Goal: Task Accomplishment & Management: Complete application form

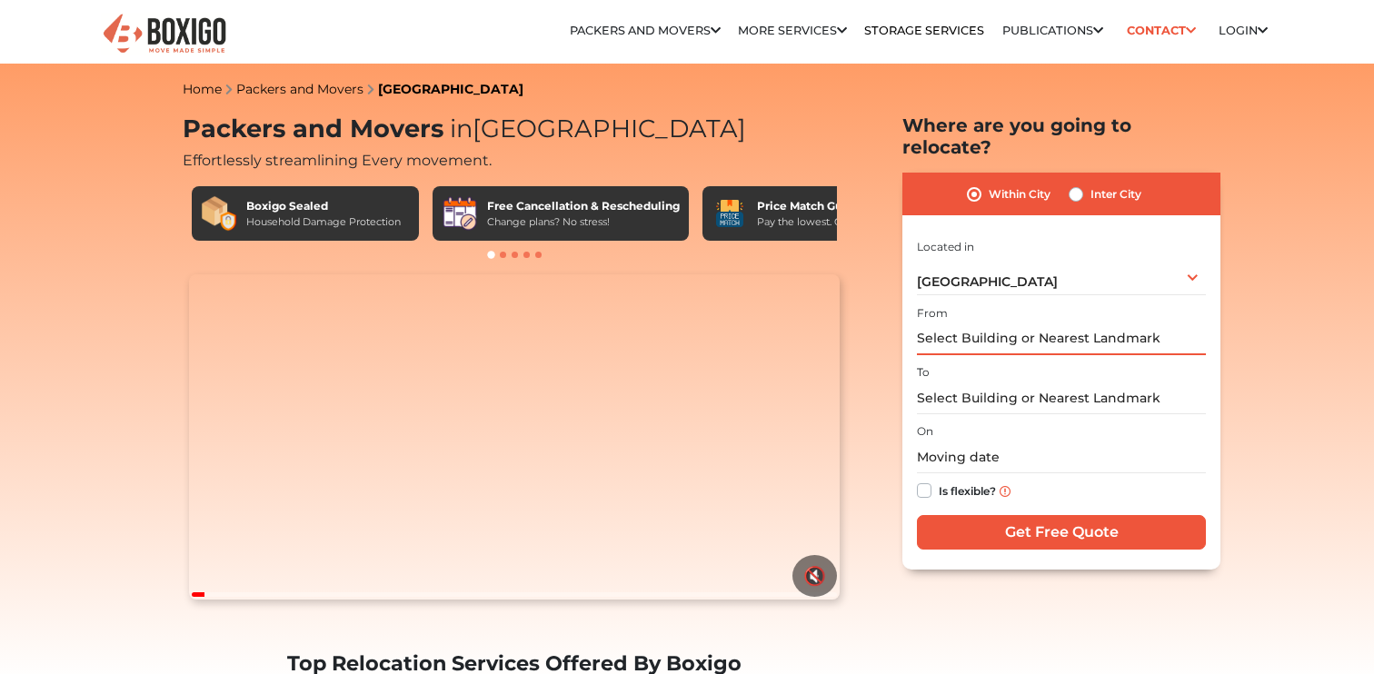
click at [967, 323] on input "text" at bounding box center [1061, 339] width 289 height 32
type input "g"
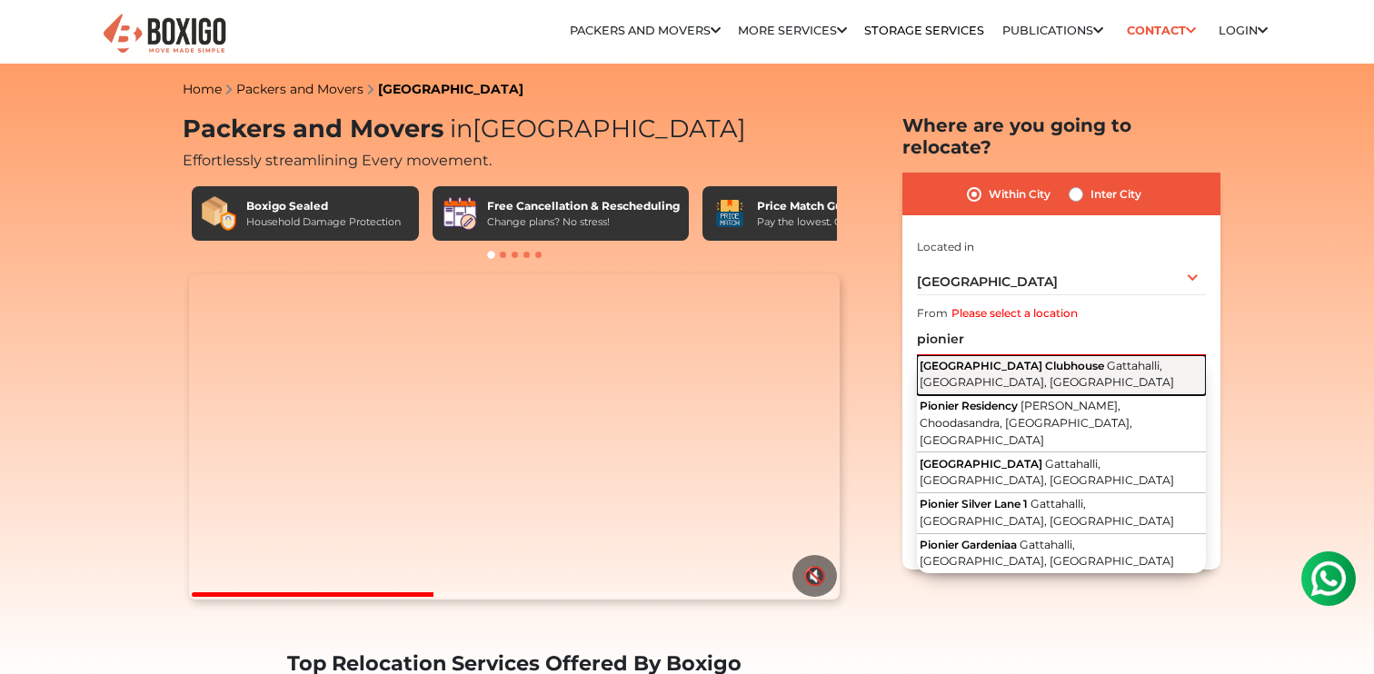
click at [999, 359] on span "[GEOGRAPHIC_DATA] Clubhouse" at bounding box center [1011, 366] width 184 height 14
type input "[GEOGRAPHIC_DATA], [GEOGRAPHIC_DATA], [GEOGRAPHIC_DATA], [GEOGRAPHIC_DATA]"
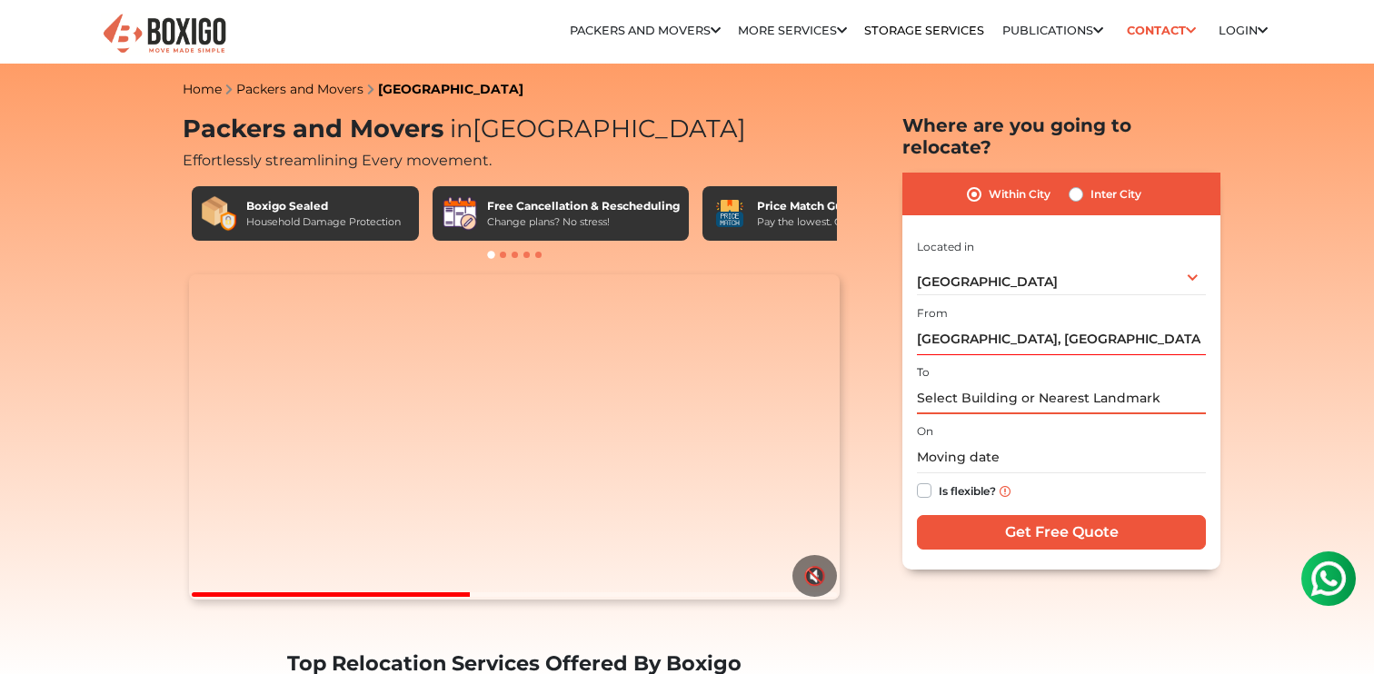
click at [1002, 383] on input "text" at bounding box center [1061, 399] width 289 height 32
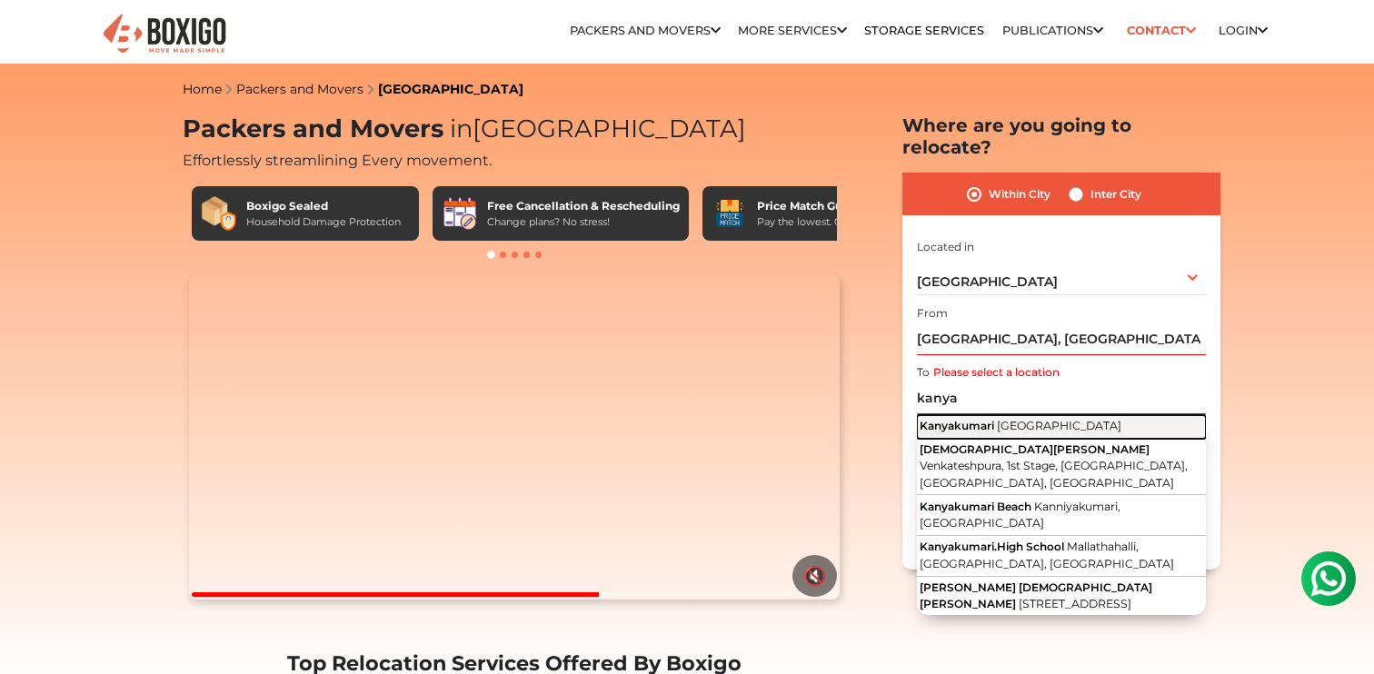
click at [994, 419] on span "Kanyakumari" at bounding box center [956, 426] width 75 height 14
type input "Kanyakumari, [GEOGRAPHIC_DATA]"
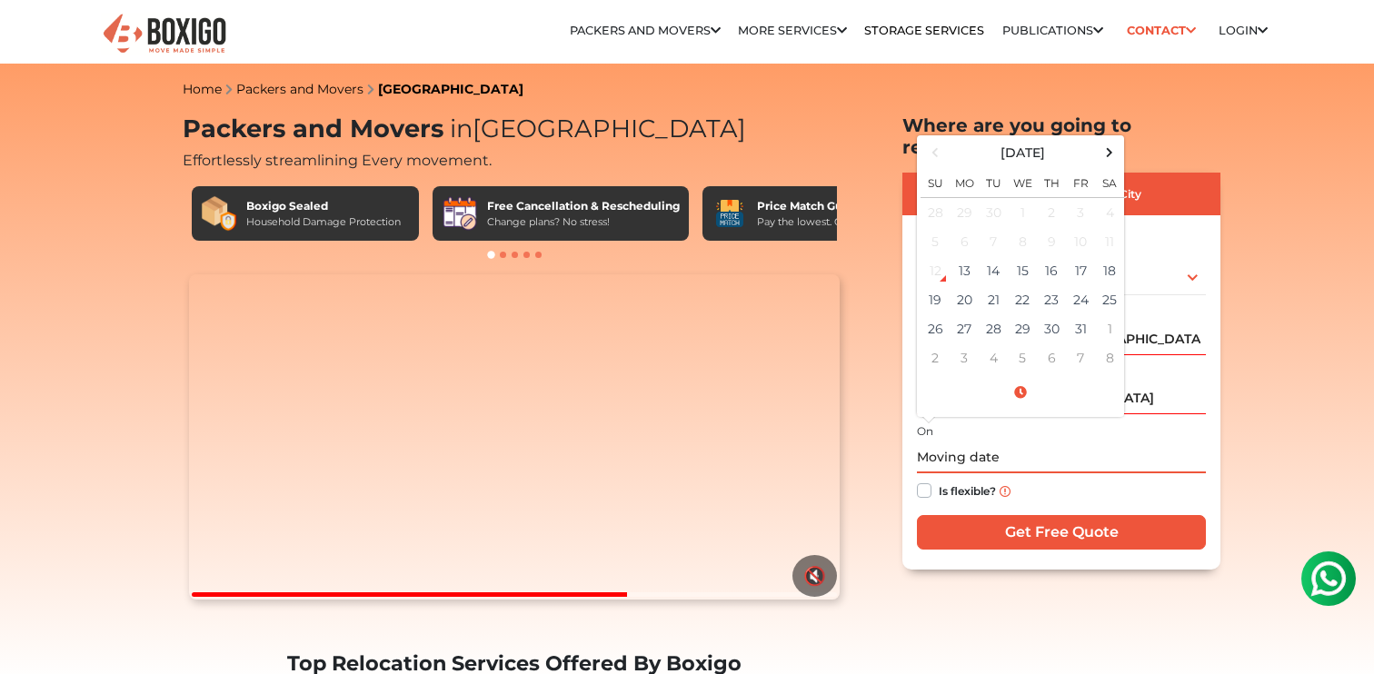
click at [979, 442] on input "text" at bounding box center [1061, 458] width 289 height 32
click at [939, 480] on label "Is flexible?" at bounding box center [967, 489] width 57 height 19
click at [927, 480] on input "Is flexible?" at bounding box center [924, 489] width 15 height 18
checkbox input "true"
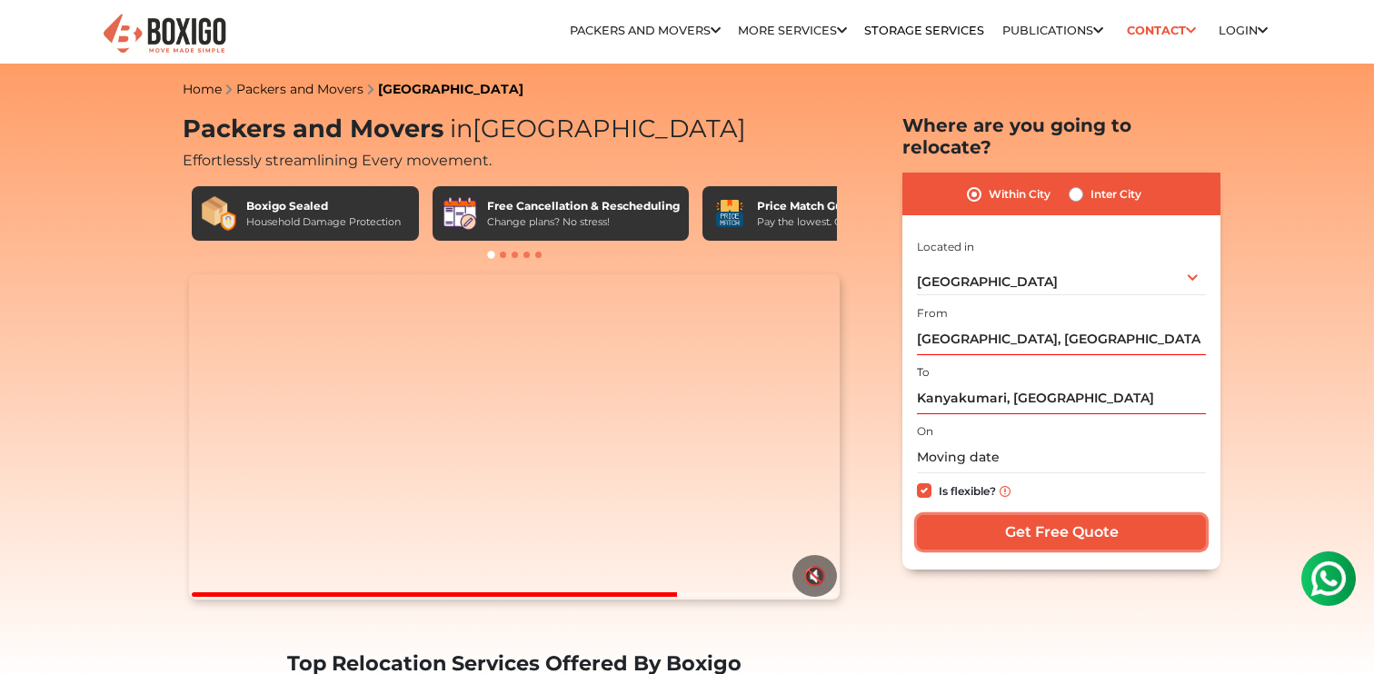
click at [1029, 515] on input "Get Free Quote" at bounding box center [1061, 532] width 289 height 35
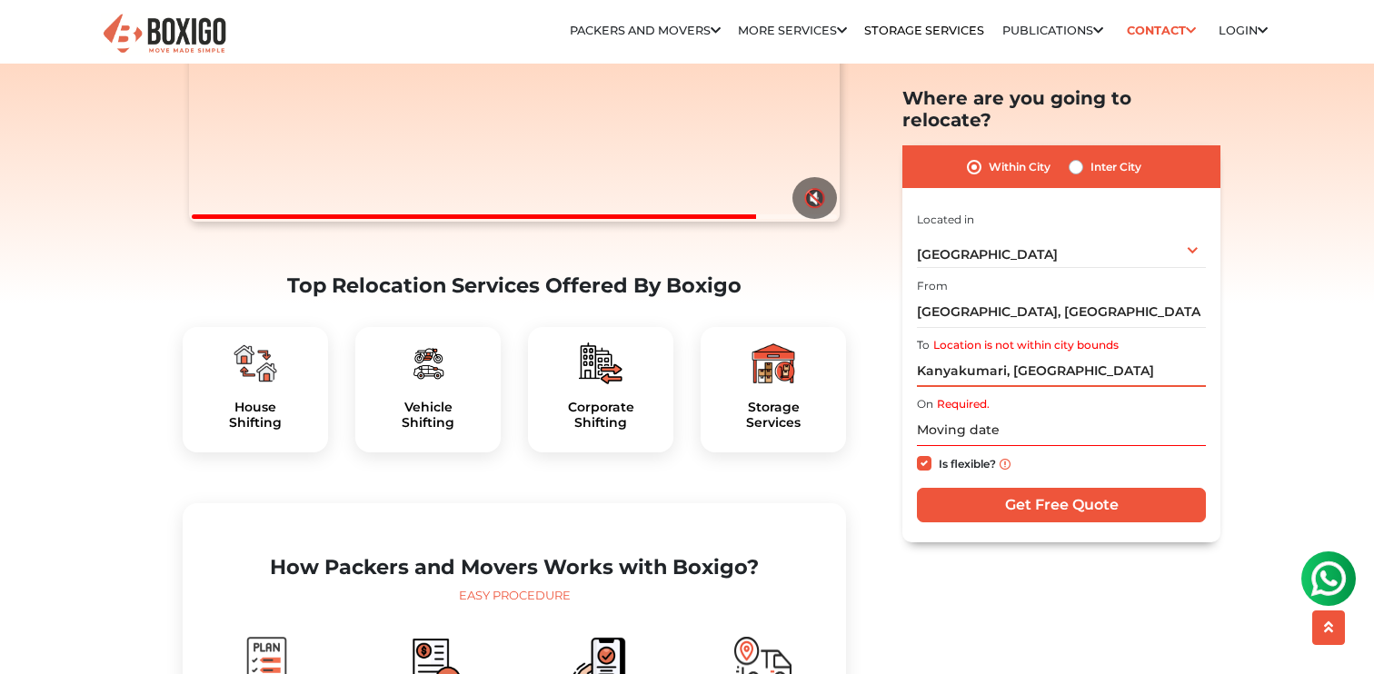
scroll to position [374, 0]
